Goal: Task Accomplishment & Management: Complete application form

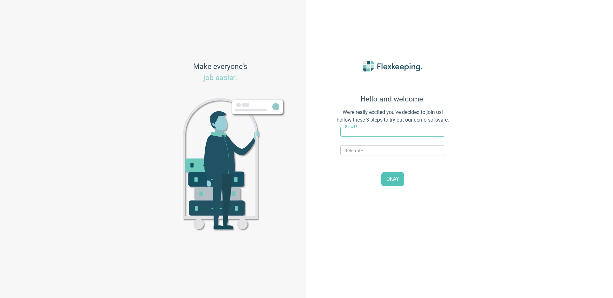
click at [379, 135] on input "text" at bounding box center [393, 132] width 105 height 10
drag, startPoint x: 368, startPoint y: 131, endPoint x: 354, endPoint y: 132, distance: 14.4
click at [354, 132] on input "[PERSON_NAME][EMAIL_ADDRESS][DOMAIN_NAME]" at bounding box center [393, 132] width 105 height 10
type input "[PERSON_NAME][EMAIL_ADDRESS][DOMAIN_NAME]"
type input "STRAWBERRY"
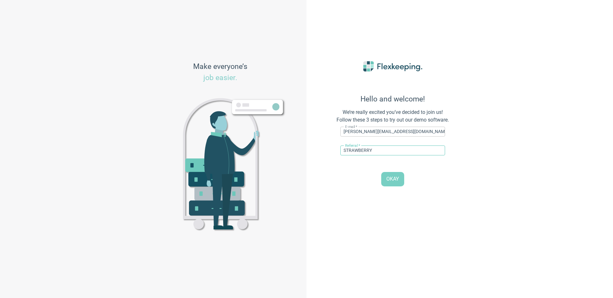
click at [389, 182] on span "OKAY" at bounding box center [393, 179] width 13 height 7
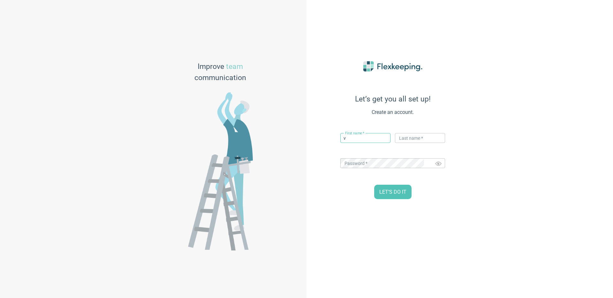
type input "[PERSON_NAME]"
click at [406, 142] on input "text" at bounding box center [420, 138] width 50 height 10
type input "Flex"
click at [393, 195] on span "LET’S DO IT" at bounding box center [393, 192] width 27 height 7
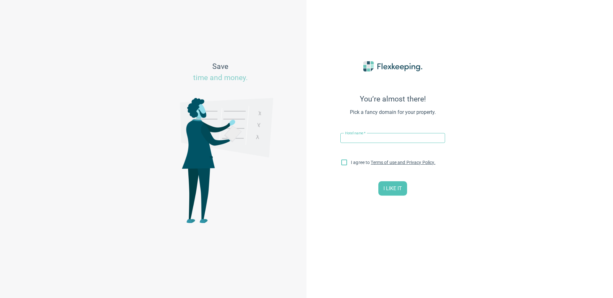
click at [369, 143] on div "Hotel name   * ​" at bounding box center [393, 141] width 105 height 16
click at [369, 142] on input "text" at bounding box center [393, 138] width 105 height 10
type input "Strawberry Hobo [GEOGRAPHIC_DATA]"
click at [345, 165] on input "I agree to Terms of use and Privacy Policy." at bounding box center [344, 163] width 13 height 13
checkbox input "true"
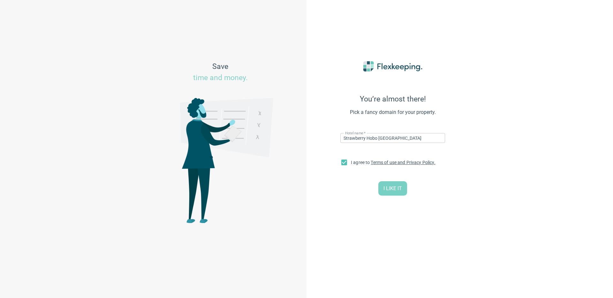
click at [398, 192] on span "I LIKE IT" at bounding box center [393, 188] width 19 height 7
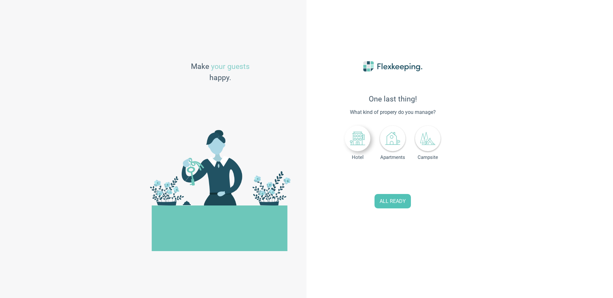
click at [362, 149] on div at bounding box center [358, 139] width 26 height 26
drag, startPoint x: 396, startPoint y: 173, endPoint x: 346, endPoint y: 173, distance: 50.5
click at [346, 173] on div "Number of rooms 0" at bounding box center [393, 177] width 105 height 13
type input "181"
click at [398, 207] on button "ALL READY" at bounding box center [393, 201] width 36 height 14
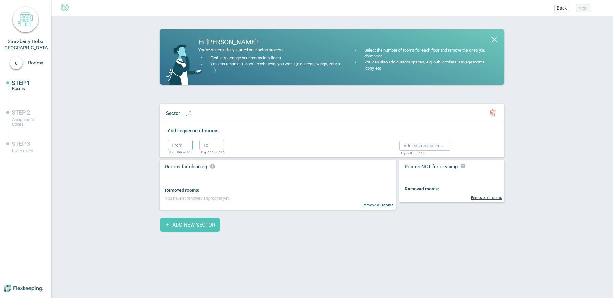
click at [182, 143] on input "text" at bounding box center [180, 145] width 25 height 10
type input "1"
click at [209, 143] on input "text" at bounding box center [211, 145] width 25 height 10
type input "2"
click at [231, 146] on circle "button" at bounding box center [234, 147] width 10 height 10
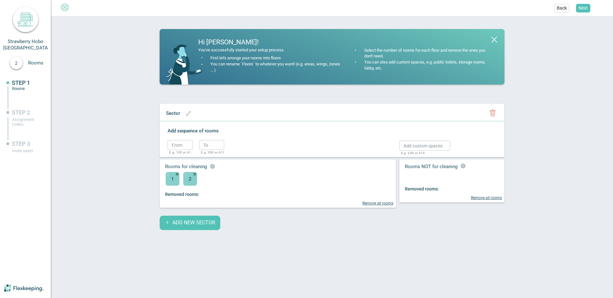
click at [583, 1] on ul "Back Next" at bounding box center [306, 8] width 613 height 16
click at [583, 10] on span "Next" at bounding box center [583, 8] width 9 height 6
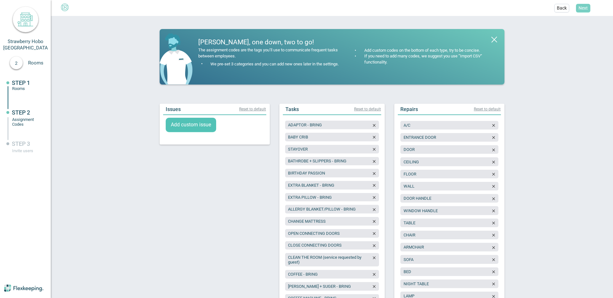
click at [583, 10] on span "Next" at bounding box center [583, 8] width 9 height 6
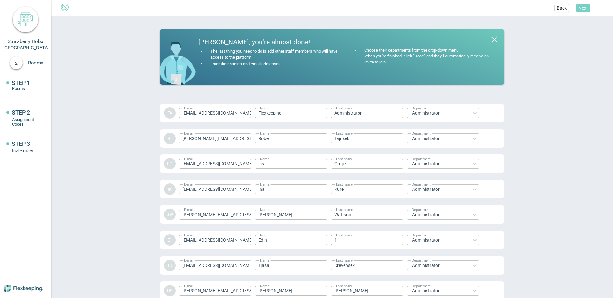
scroll to position [865, 0]
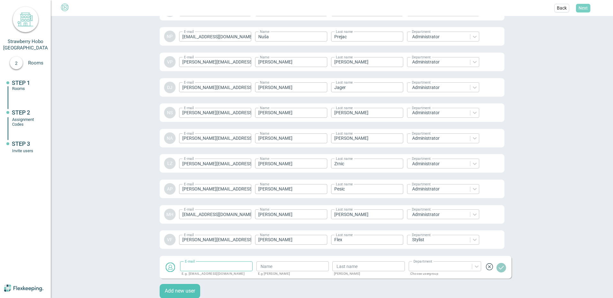
click at [583, 10] on span "Next" at bounding box center [583, 8] width 9 height 6
